Goal: Navigation & Orientation: Find specific page/section

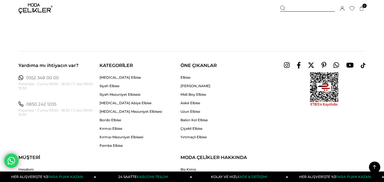
scroll to position [1107, 0]
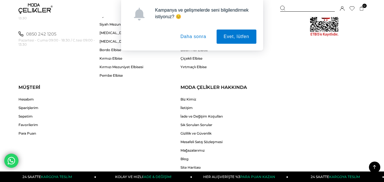
click at [189, 42] on button "Daha sonra" at bounding box center [193, 37] width 40 height 14
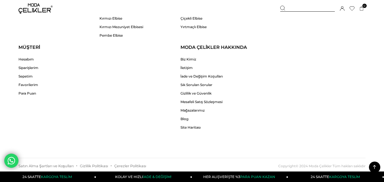
scroll to position [1159, 0]
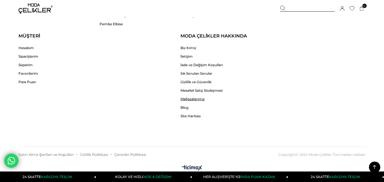
click at [201, 100] on link "Mağazalarımız" at bounding box center [201, 99] width 42 height 4
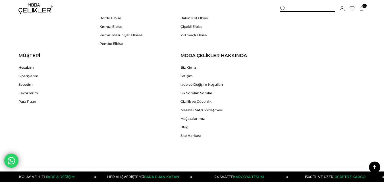
scroll to position [1159, 0]
